Goal: Transaction & Acquisition: Purchase product/service

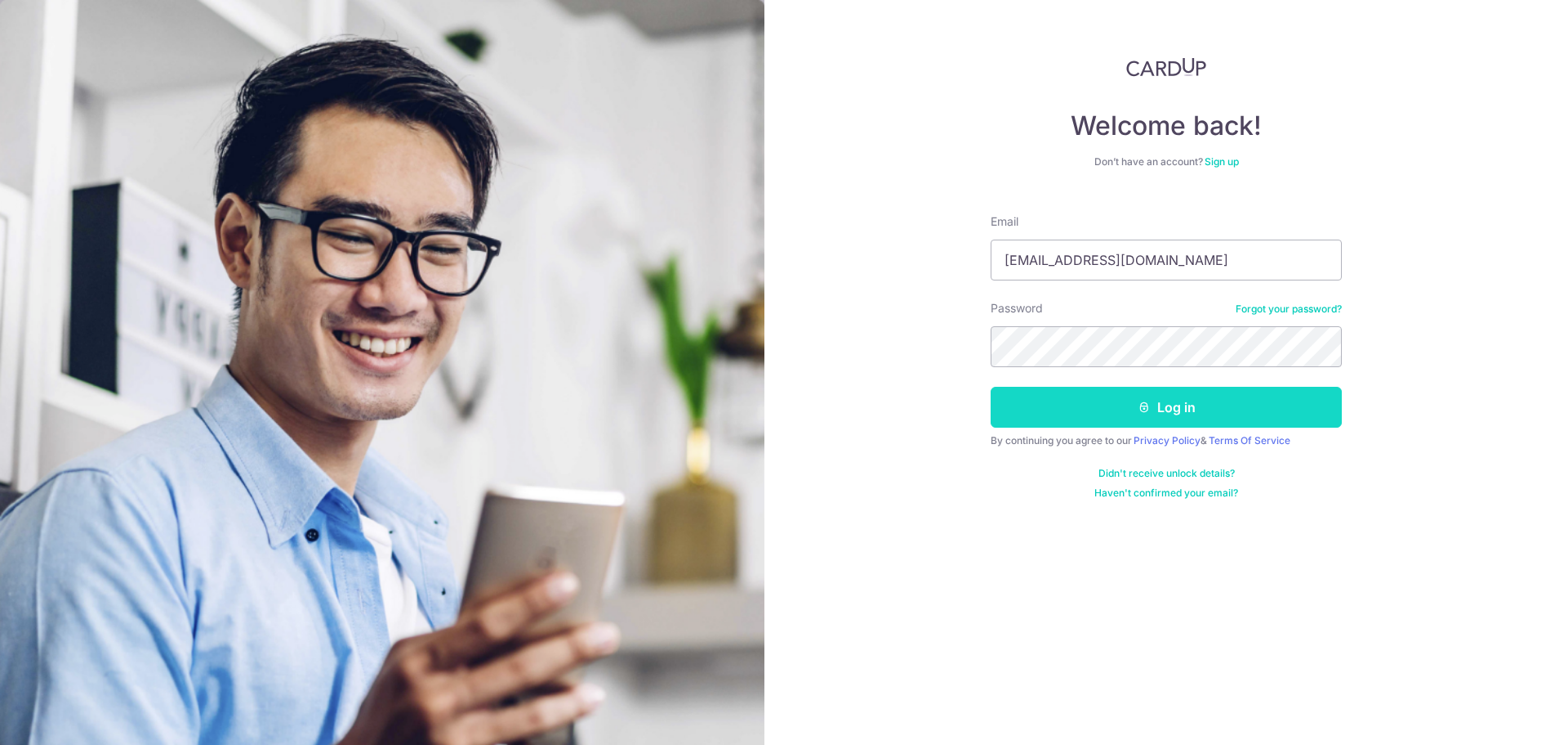
click at [1044, 422] on button "Log in" at bounding box center [1166, 407] width 351 height 41
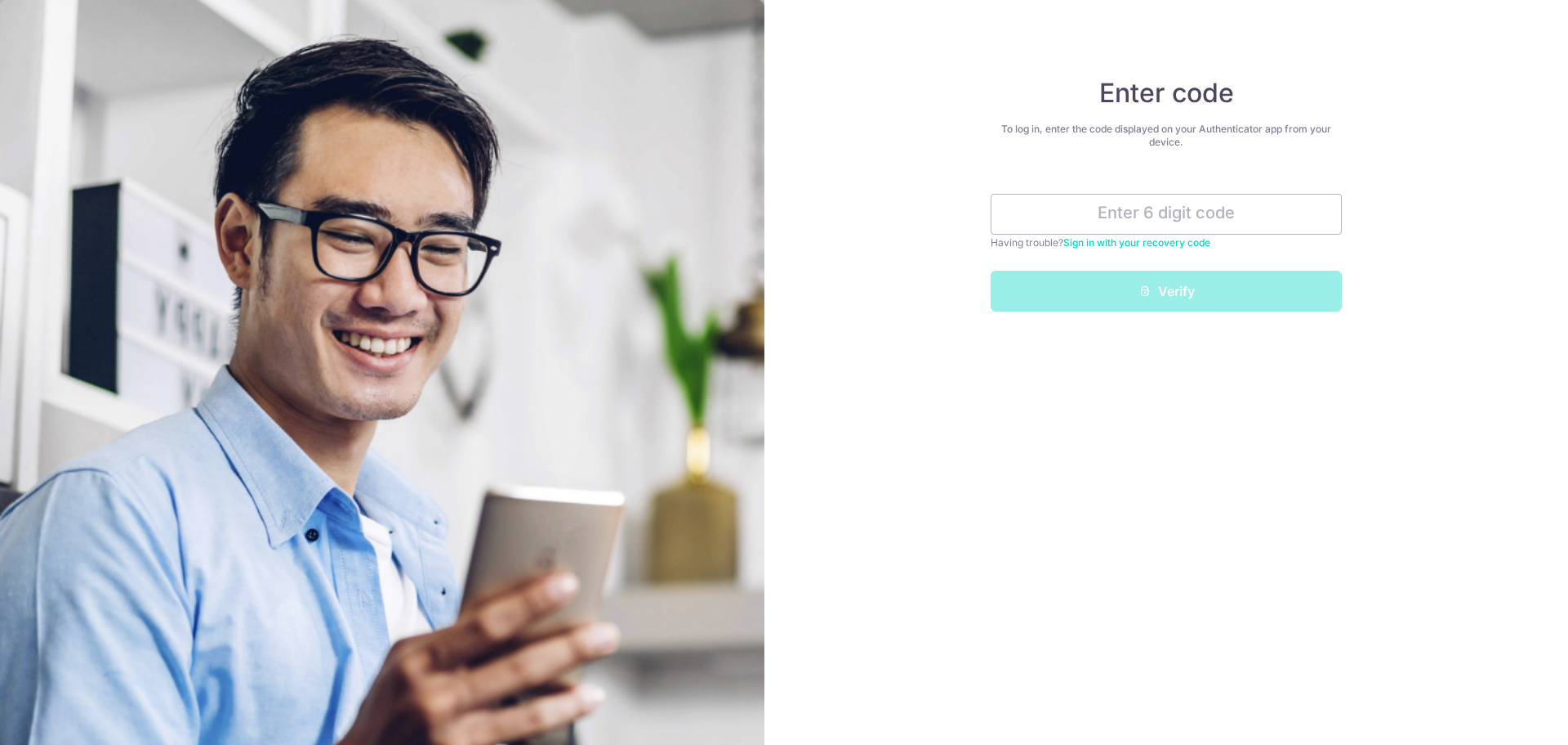
click at [1181, 244] on link "Sign in with your recovery code" at bounding box center [1137, 243] width 147 height 12
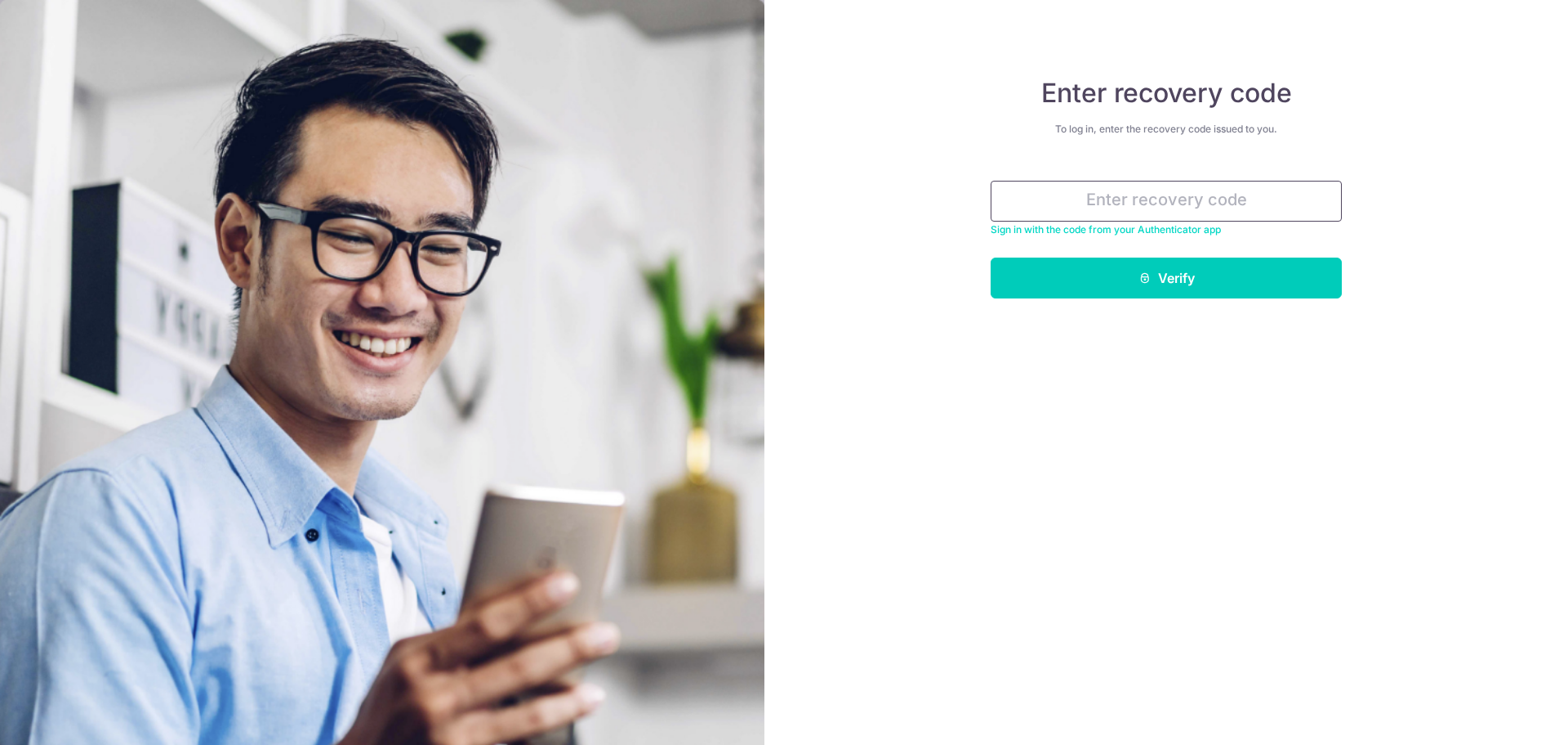
click at [1178, 214] on input "text" at bounding box center [1166, 201] width 351 height 41
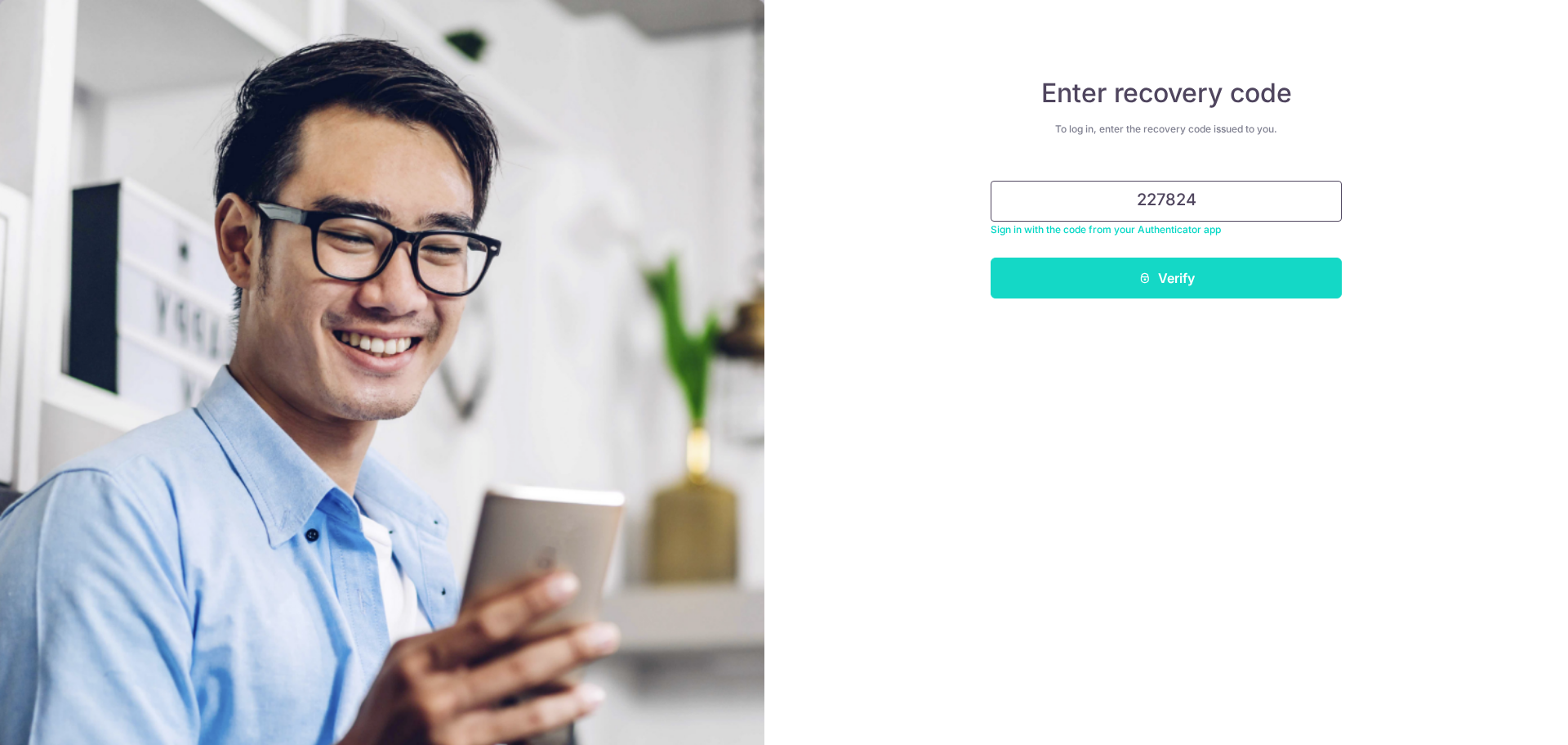
type input "227824"
click at [1240, 273] on button "Verify" at bounding box center [1166, 278] width 351 height 41
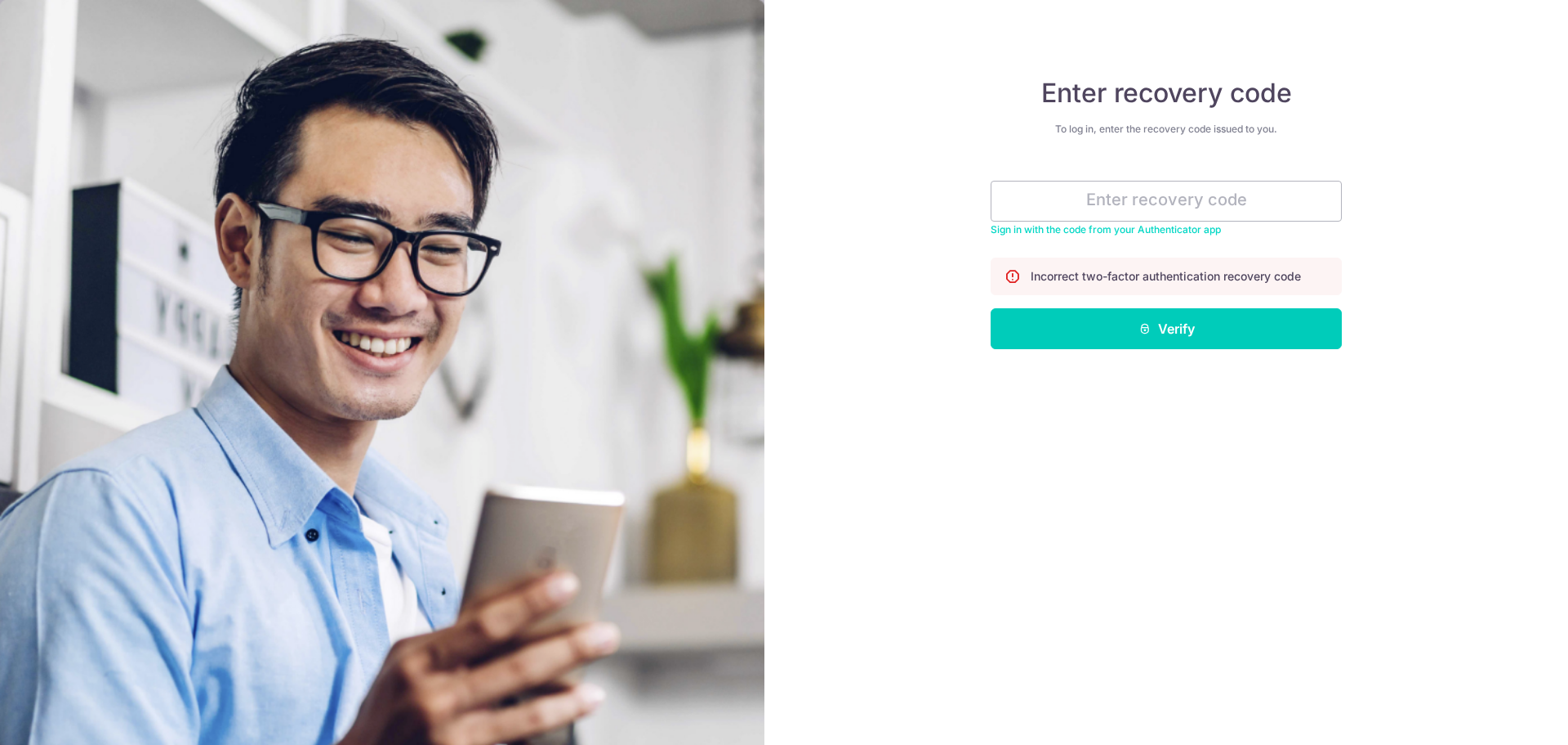
click at [1156, 229] on link "Sign in with the code from your Authenticator app" at bounding box center [1106, 229] width 230 height 12
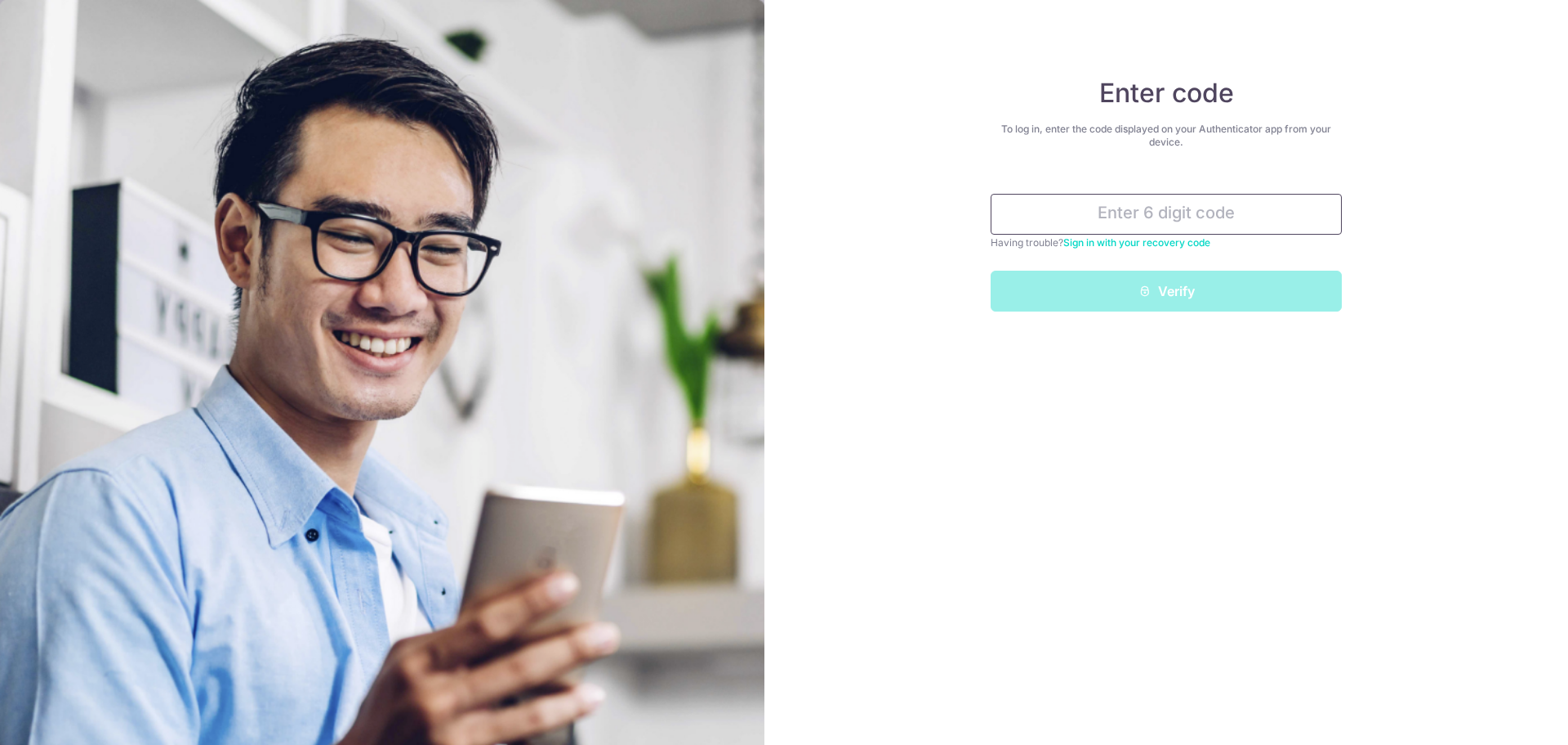
click at [1178, 218] on input "text" at bounding box center [1166, 214] width 351 height 41
drag, startPoint x: 1178, startPoint y: 211, endPoint x: 1114, endPoint y: 215, distance: 64.1
click at [1114, 215] on input "84" at bounding box center [1166, 214] width 351 height 41
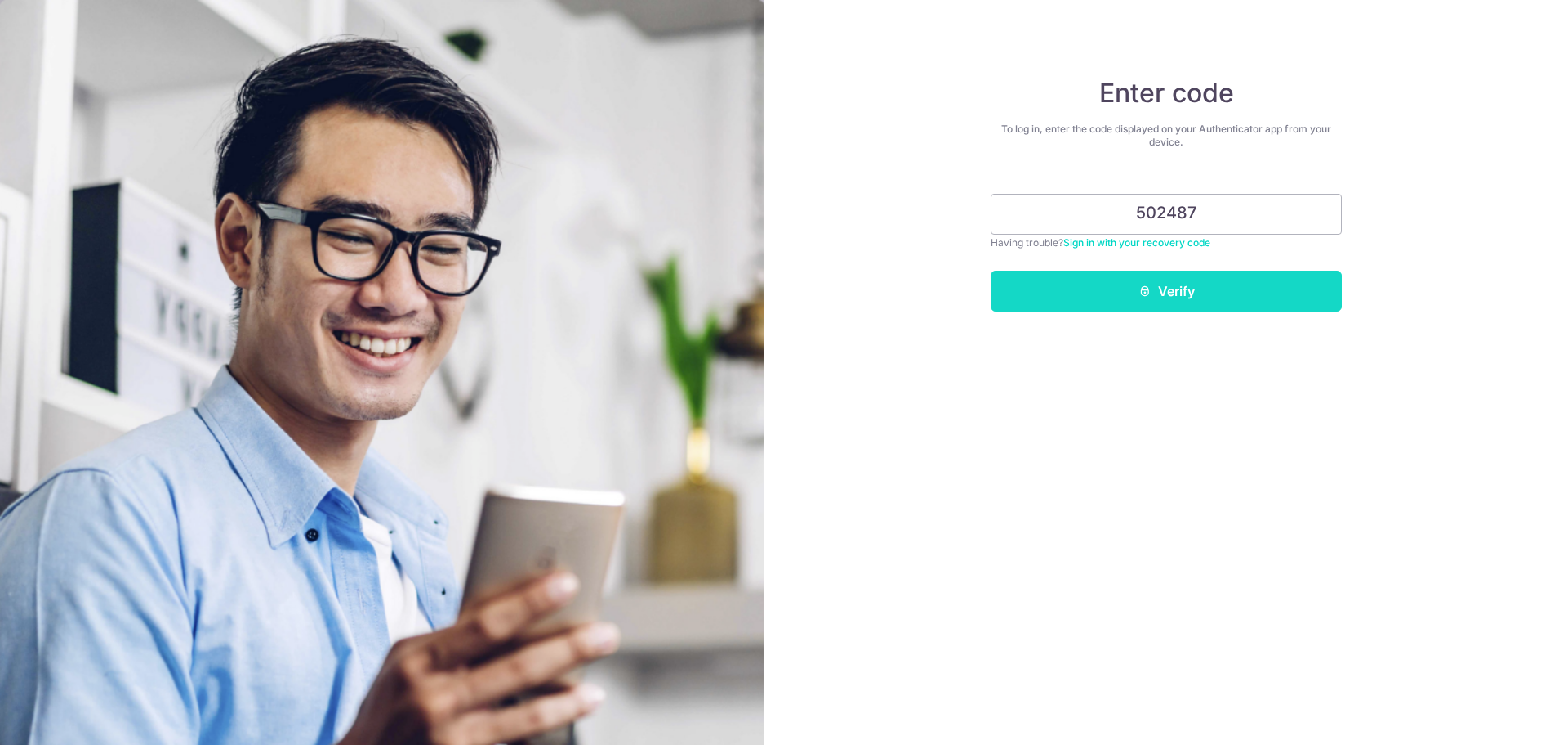
type input "502487"
click at [1234, 294] on button "Verify" at bounding box center [1166, 291] width 351 height 41
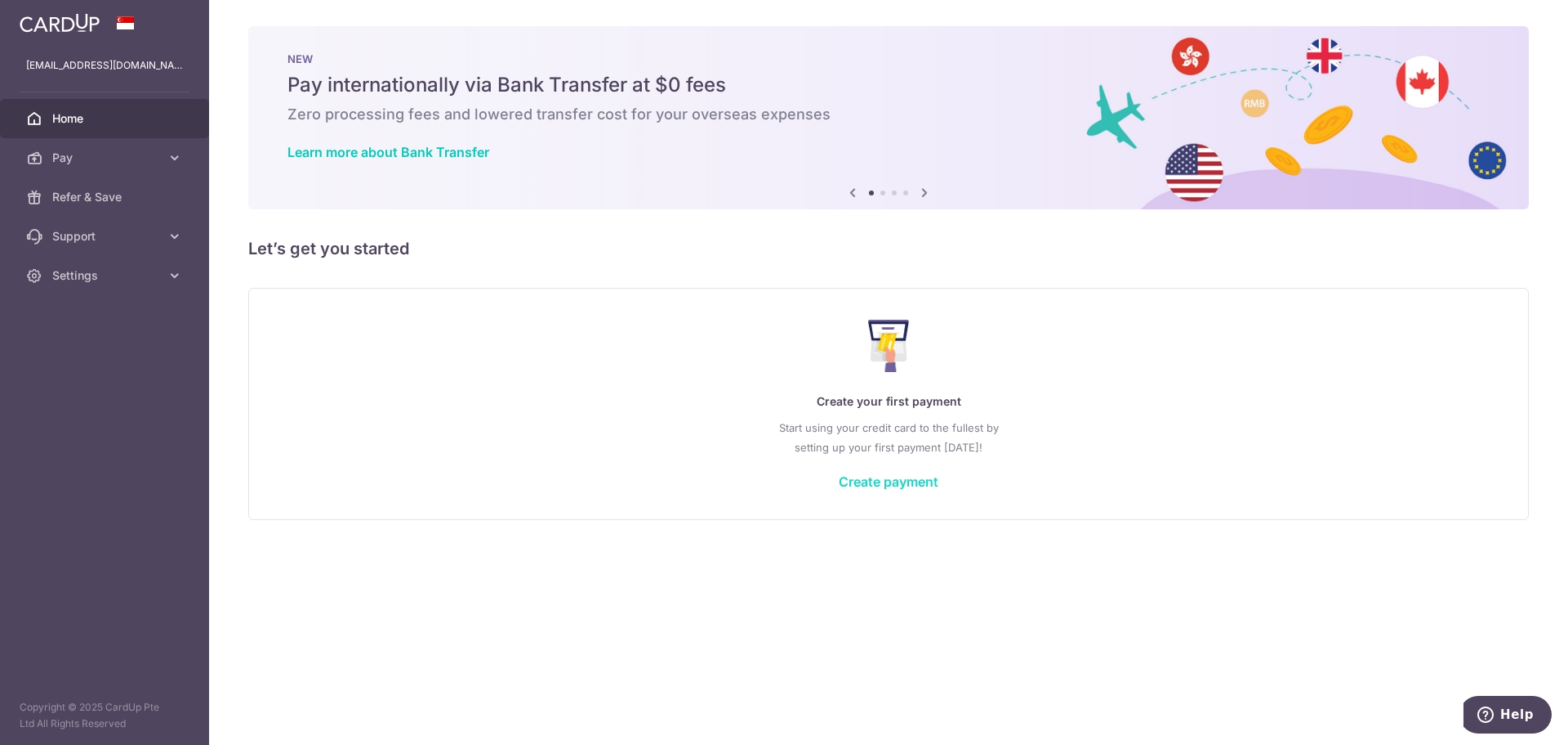
click at [914, 485] on link "Create payment" at bounding box center [889, 481] width 100 height 16
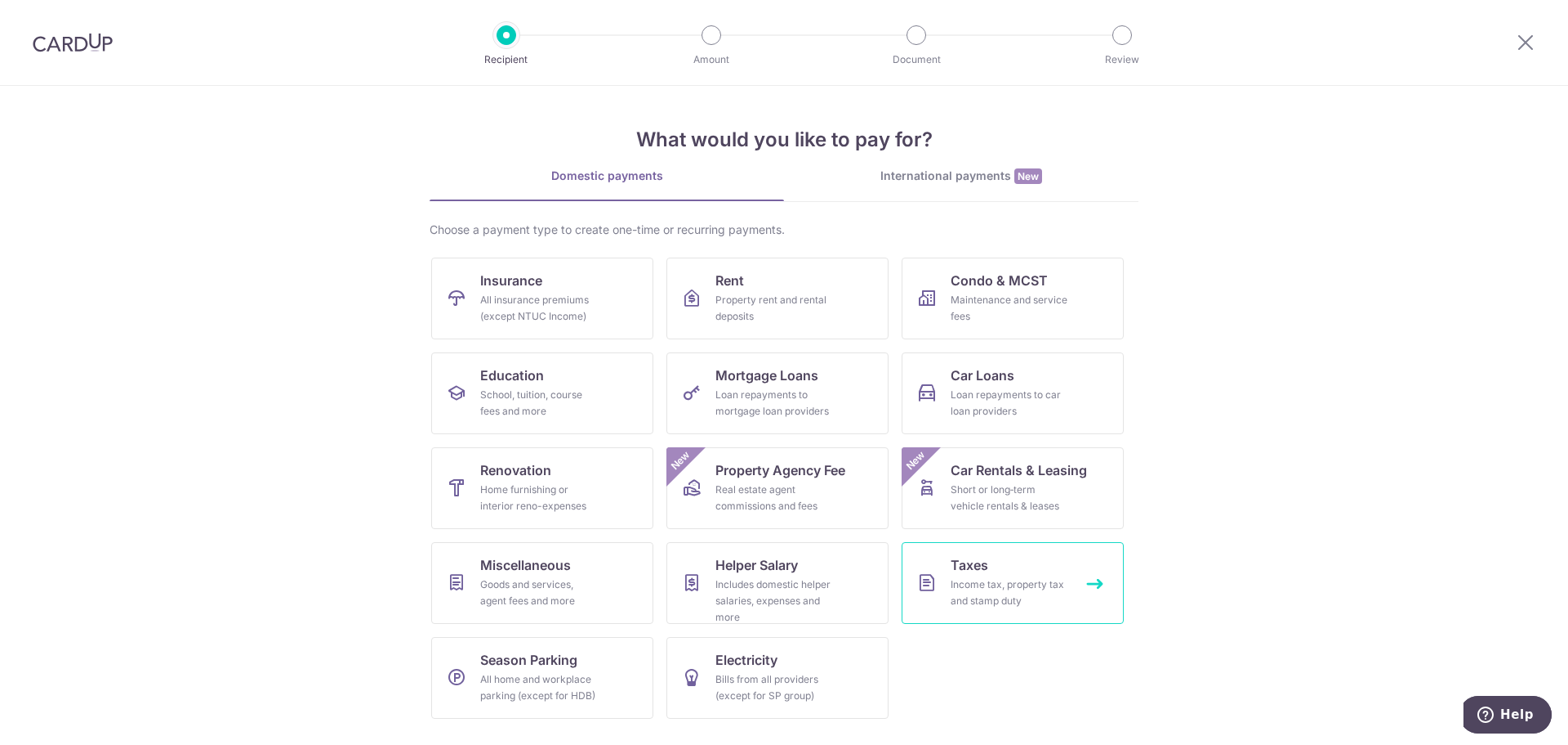
click at [1051, 589] on div "Income tax, property tax and stamp duty" at bounding box center [1009, 592] width 118 height 33
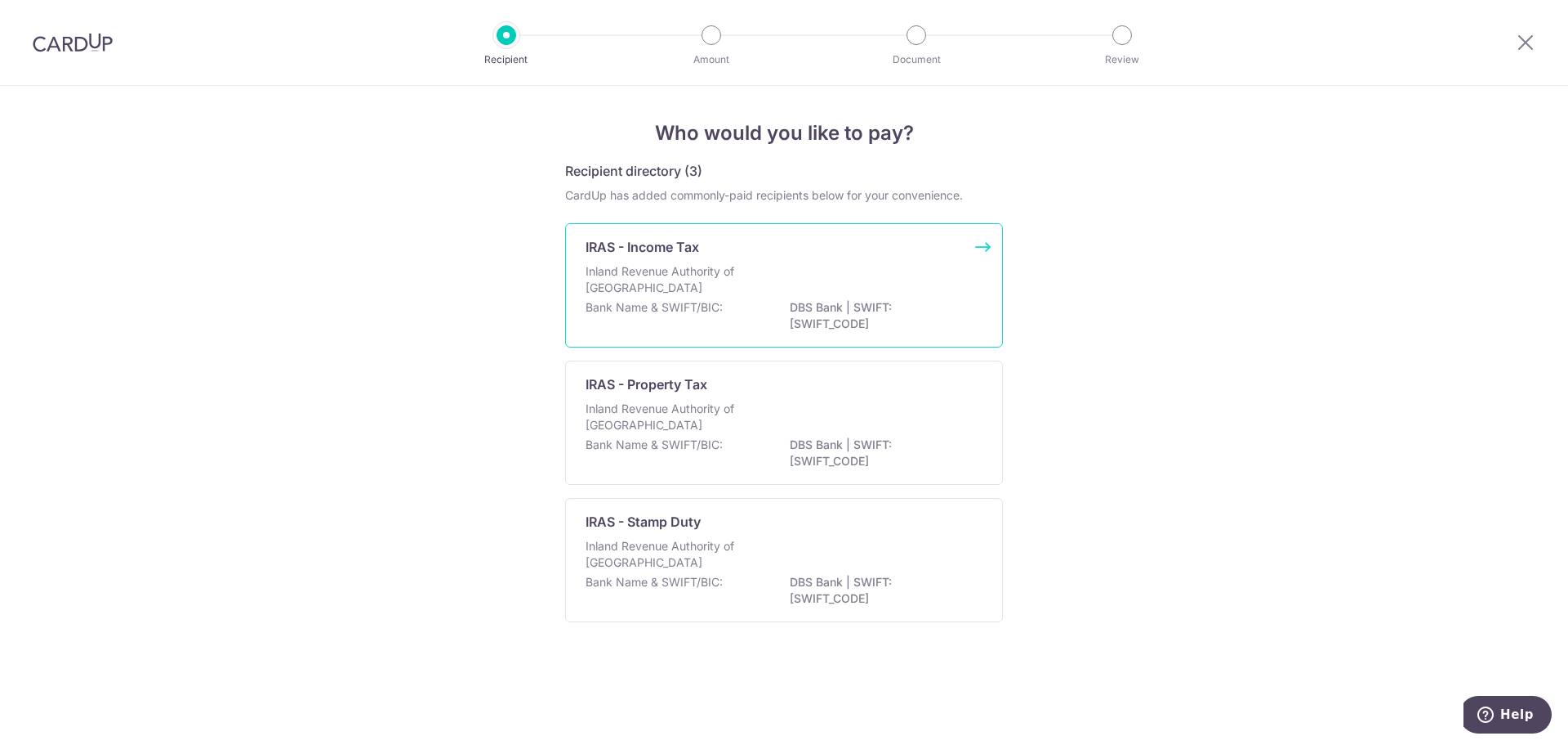
click at [660, 283] on p "Inland Revenue Authority of Singapore" at bounding box center [673, 279] width 174 height 33
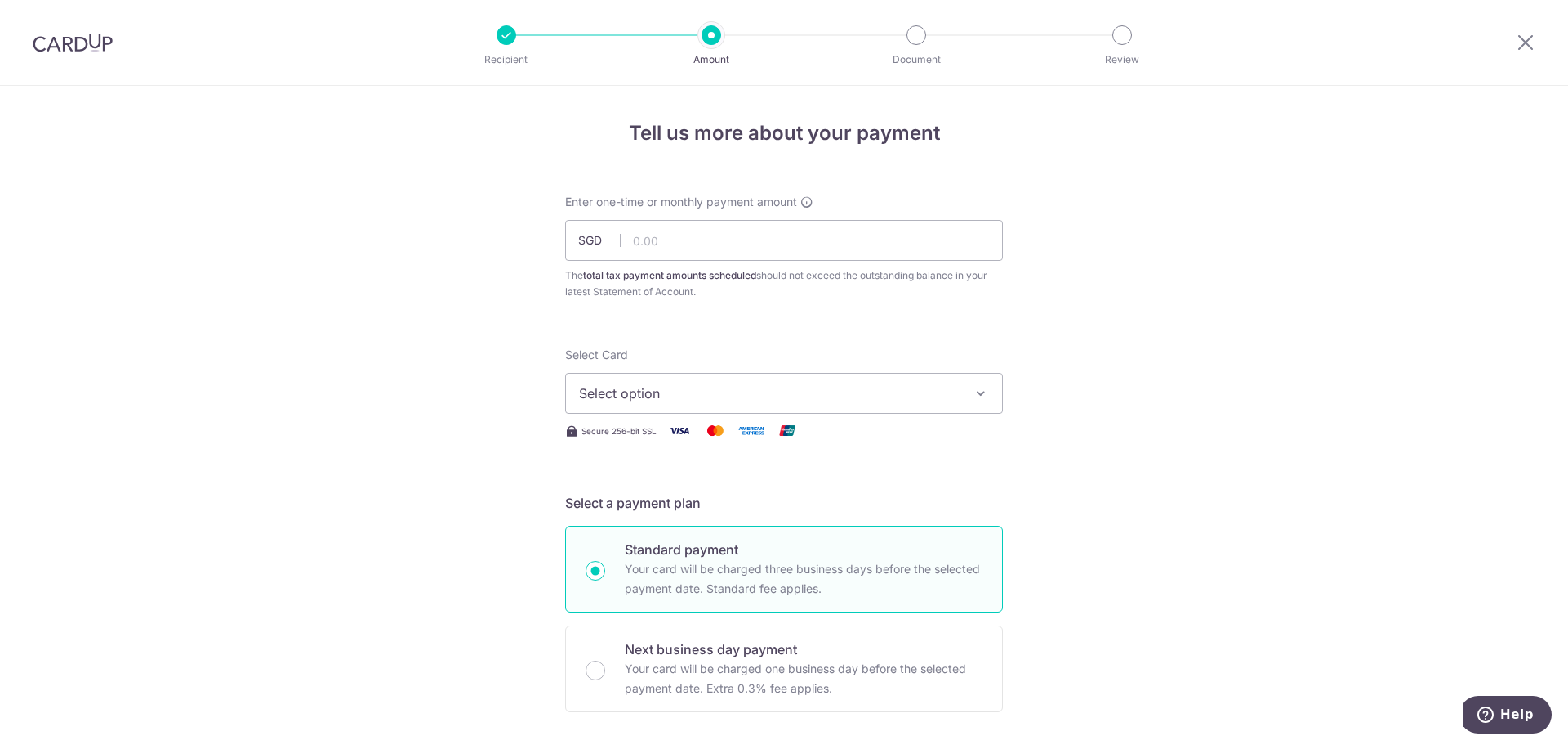
click at [757, 410] on button "Select option" at bounding box center [784, 393] width 438 height 41
click at [766, 396] on span "Select option" at bounding box center [769, 393] width 381 height 19
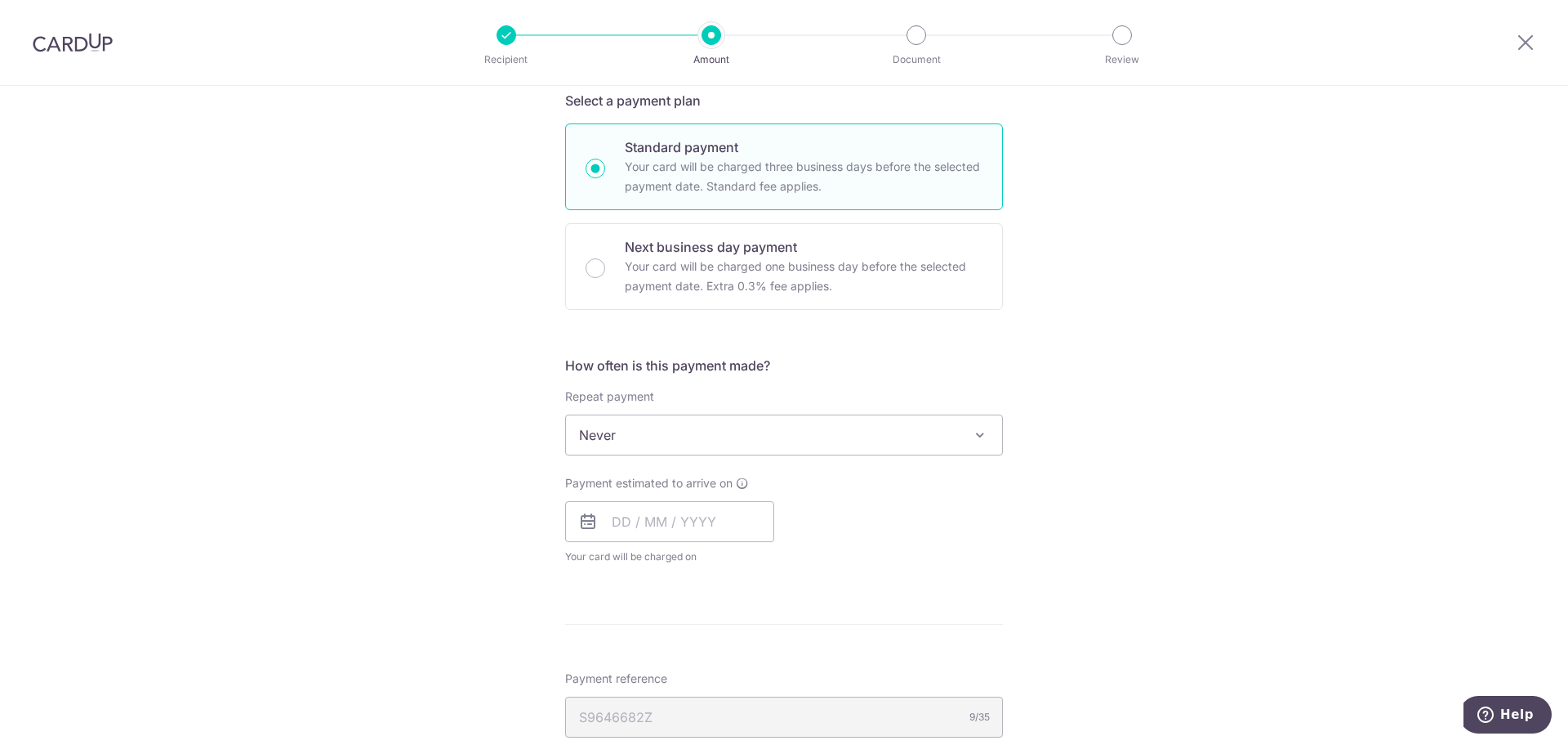
scroll to position [408, 0]
click at [747, 442] on span "Never" at bounding box center [784, 428] width 436 height 39
click at [333, 415] on div "Tell us more about your payment Enter one-time or monthly payment amount SGD Th…" at bounding box center [784, 436] width 1568 height 1517
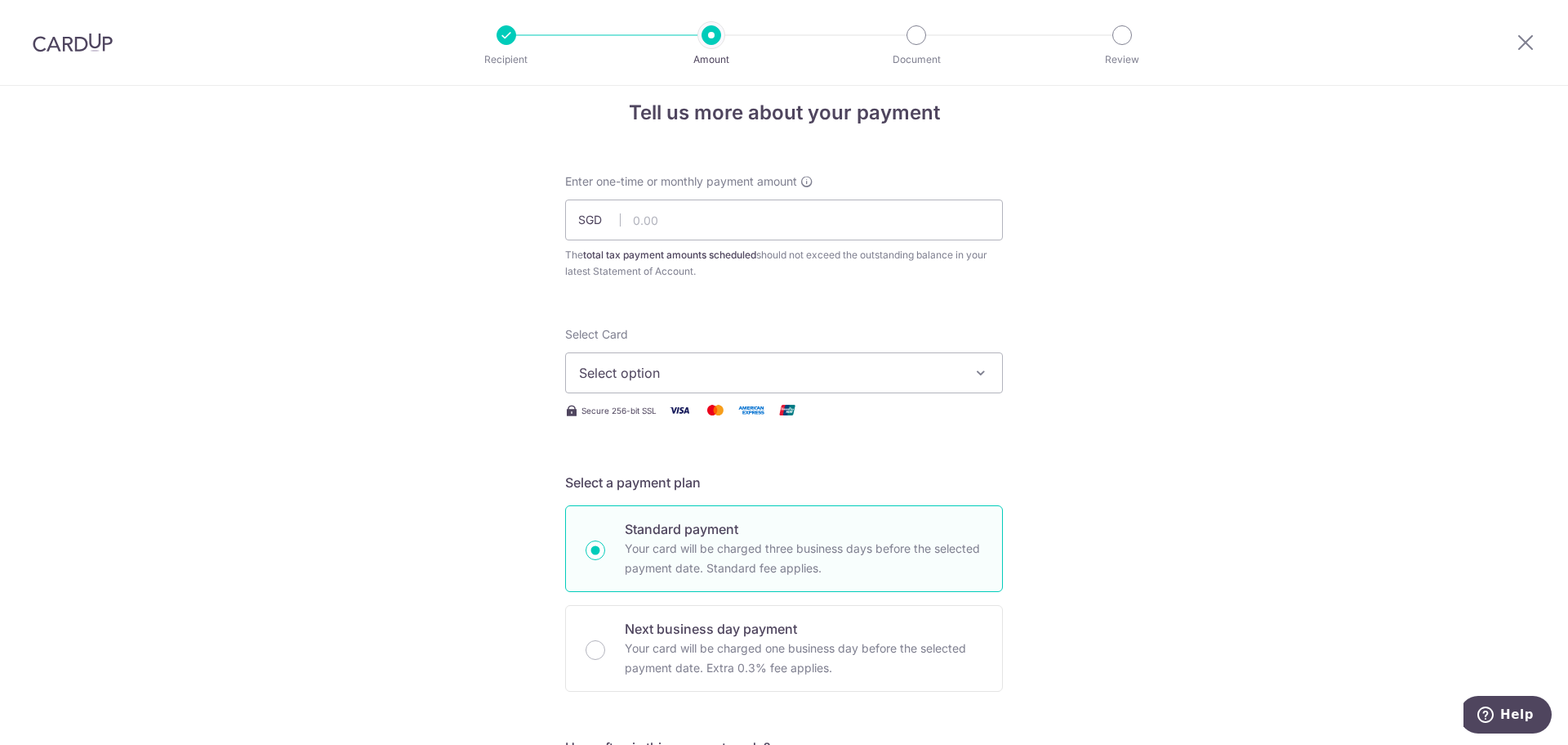
scroll to position [0, 0]
